Goal: Find specific page/section: Find specific page/section

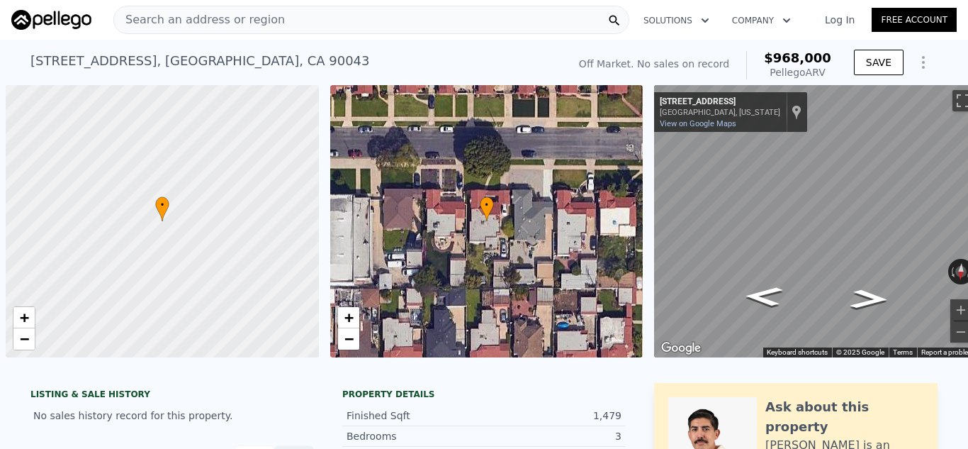
scroll to position [0, 6]
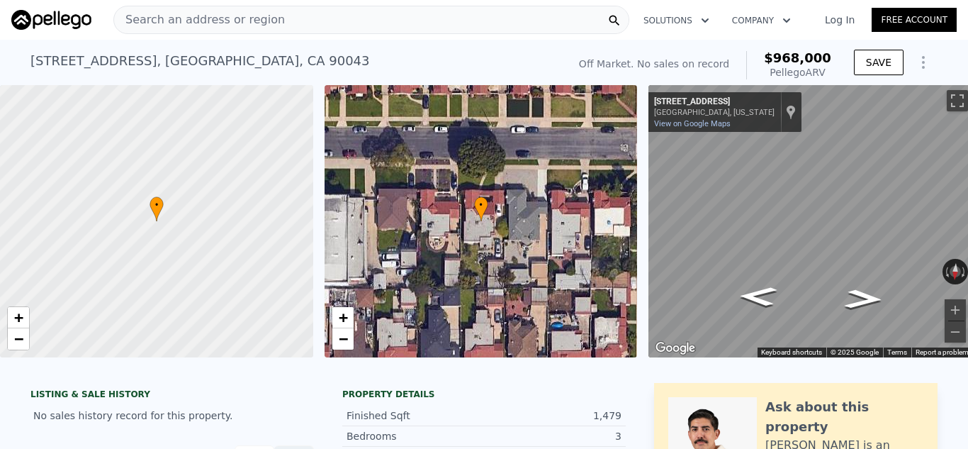
click at [402, 20] on div "Search an address or region" at bounding box center [371, 20] width 516 height 28
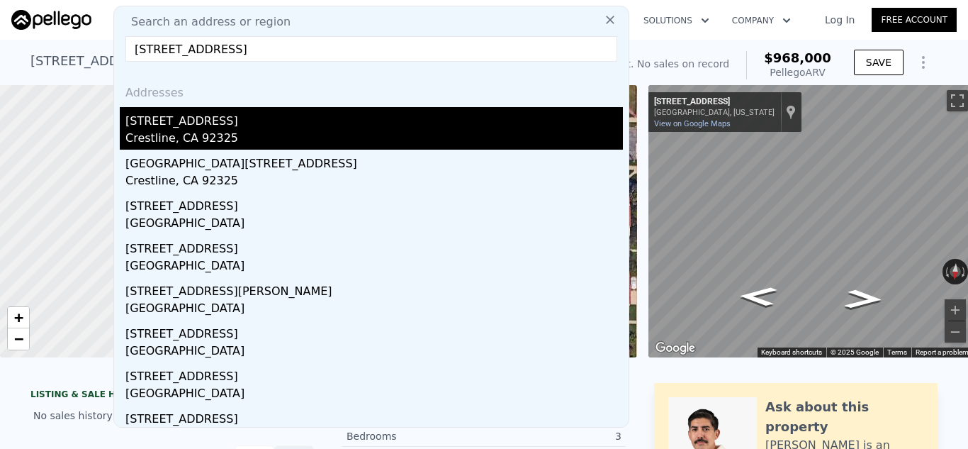
type input "22946 Redwood Way, Crestline, CA"
click at [220, 125] on div "[STREET_ADDRESS]" at bounding box center [373, 118] width 497 height 23
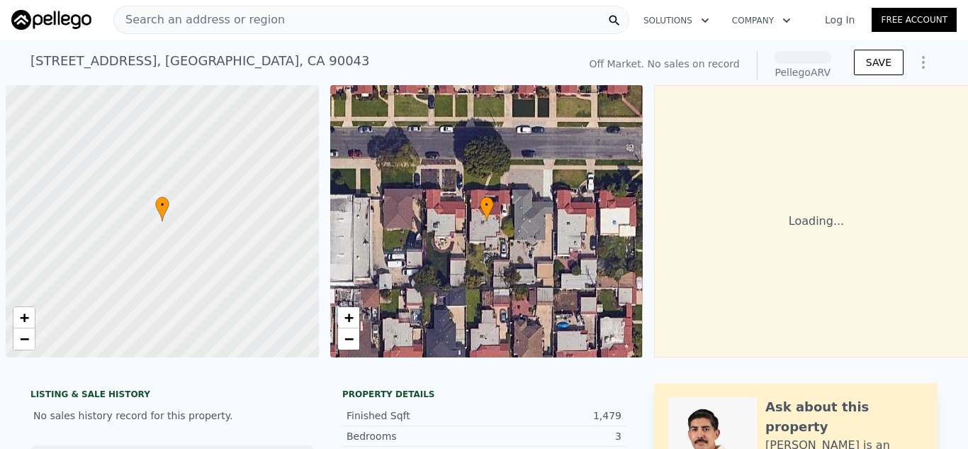
scroll to position [0, 6]
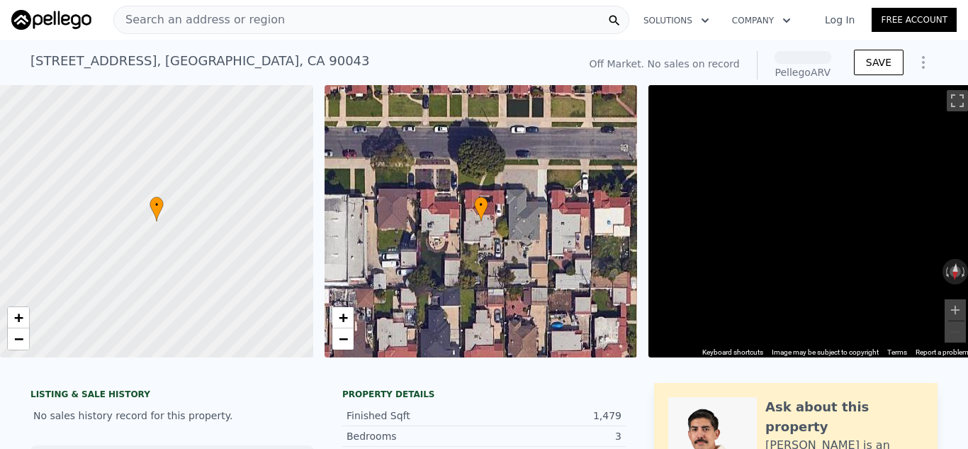
click at [300, 26] on div "Search an address or region" at bounding box center [371, 20] width 516 height 28
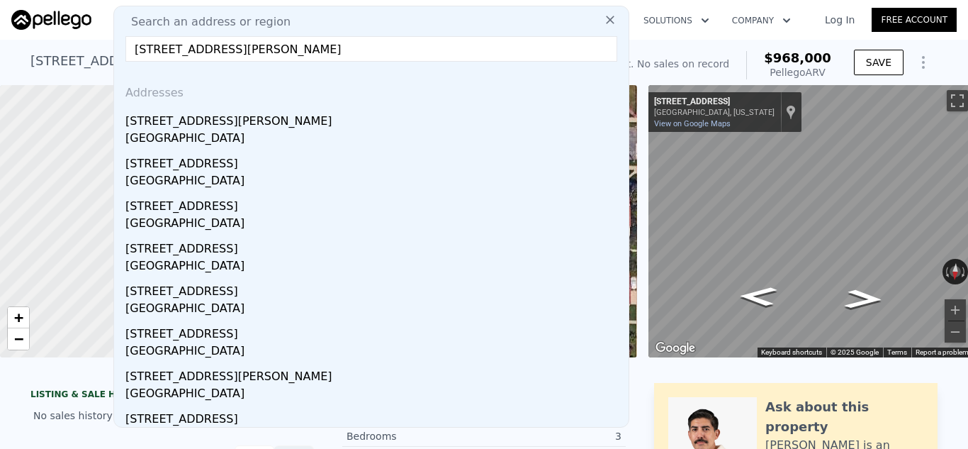
type input "[STREET_ADDRESS][PERSON_NAME]"
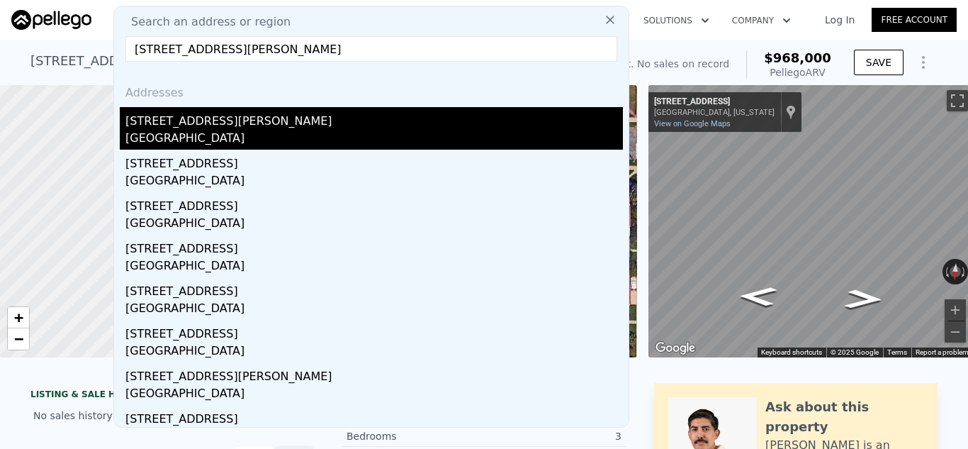
click at [195, 132] on div "[GEOGRAPHIC_DATA]" at bounding box center [373, 140] width 497 height 20
